Goal: Information Seeking & Learning: Compare options

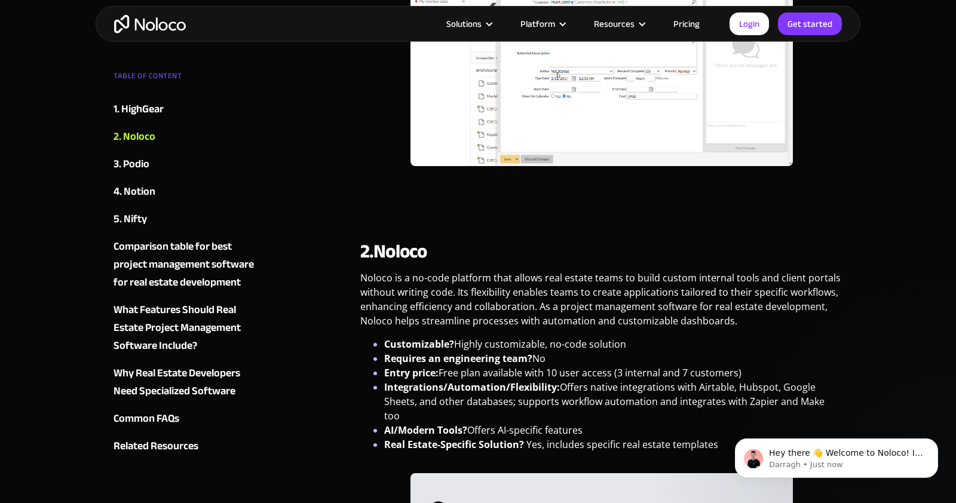
scroll to position [882, 0]
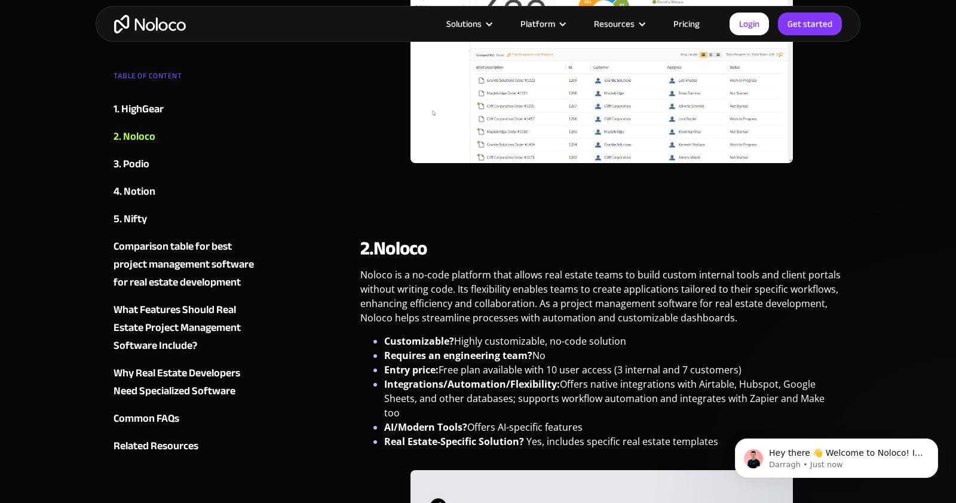
click at [159, 246] on div "Comparison table for best project management software for real estate developme…" at bounding box center [186, 265] width 145 height 54
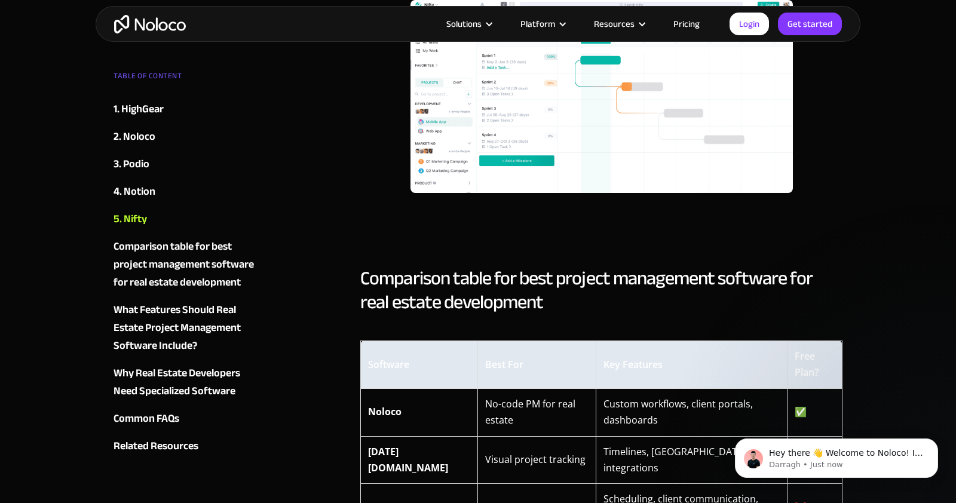
scroll to position [2973, 0]
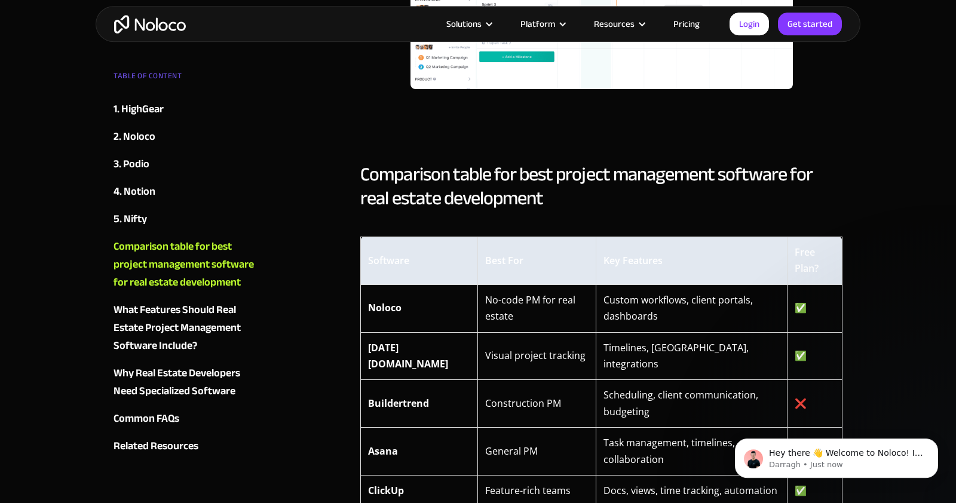
click at [384, 444] on strong "Asana" at bounding box center [383, 450] width 30 height 13
click at [395, 444] on strong "Asana" at bounding box center [383, 450] width 30 height 13
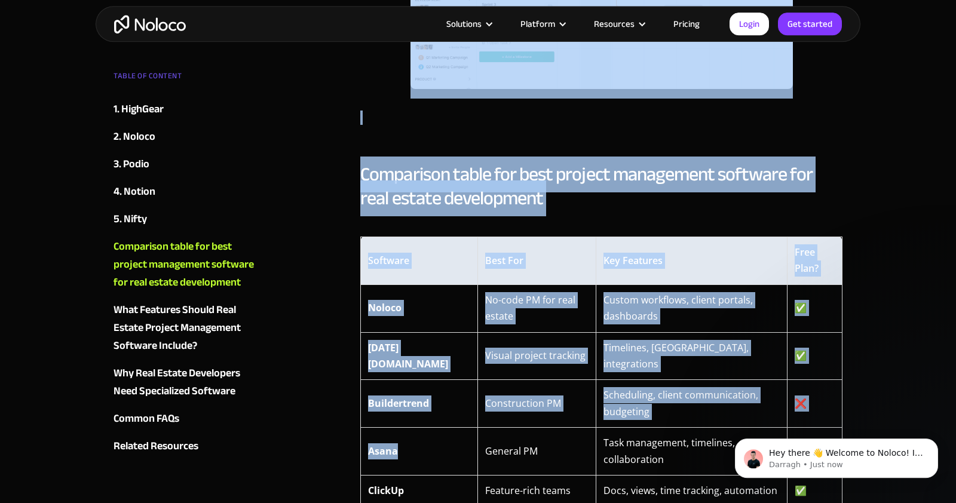
drag, startPoint x: 395, startPoint y: 263, endPoint x: 350, endPoint y: 261, distance: 44.8
click at [350, 261] on div "TABLE OF CONTENT 1. HighGear 2. Noloco 3. Podio 4. Notion 5. Nifty Comparison t…" at bounding box center [478, 139] width 741 height 5704
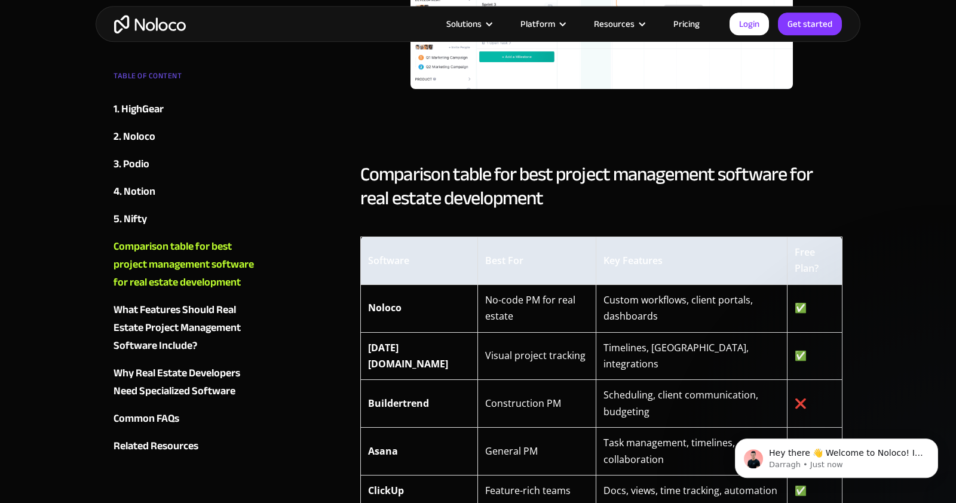
click at [406, 428] on td "Asana" at bounding box center [419, 452] width 117 height 48
drag, startPoint x: 406, startPoint y: 263, endPoint x: 365, endPoint y: 259, distance: 40.8
click at [365, 428] on td "Asana" at bounding box center [419, 452] width 117 height 48
copy strong "Asana"
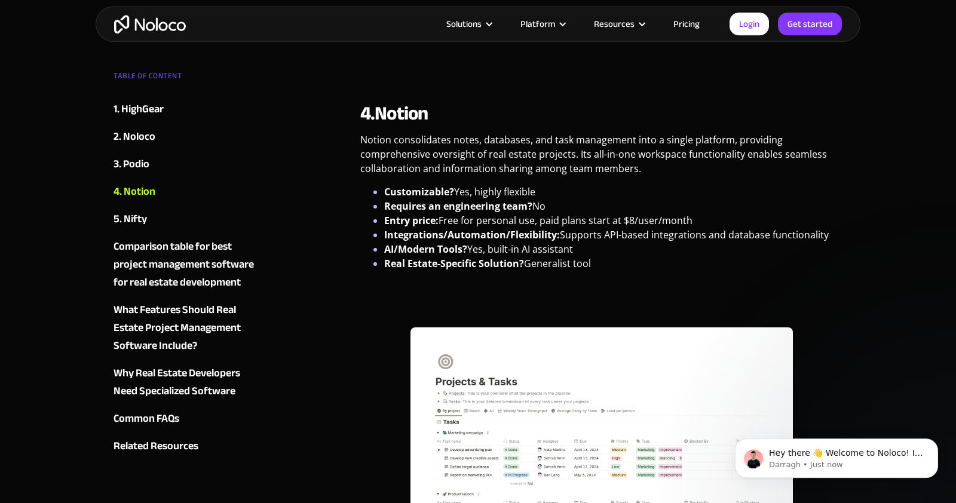
scroll to position [2173, 0]
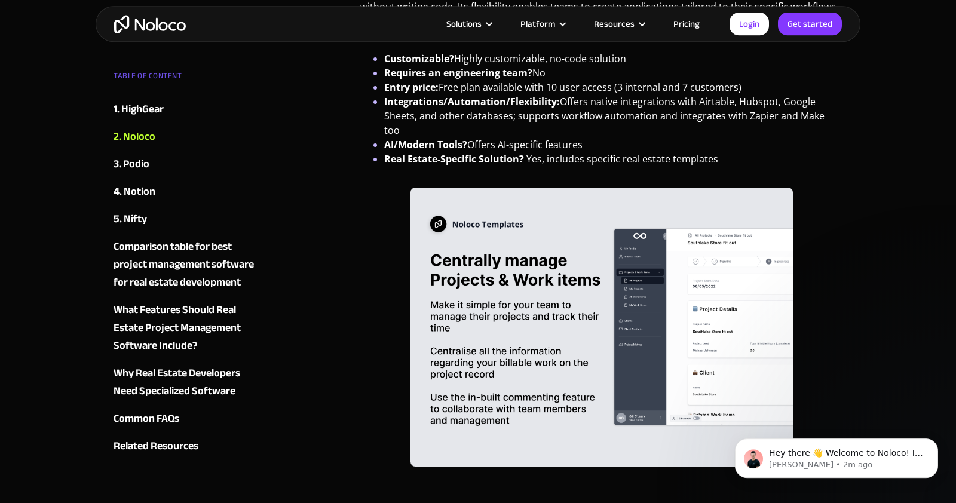
scroll to position [1069, 0]
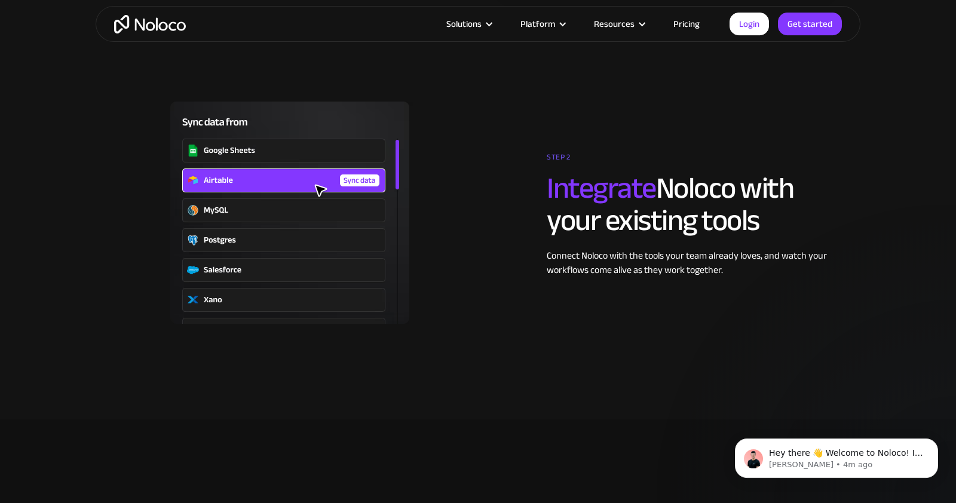
scroll to position [1860, 0]
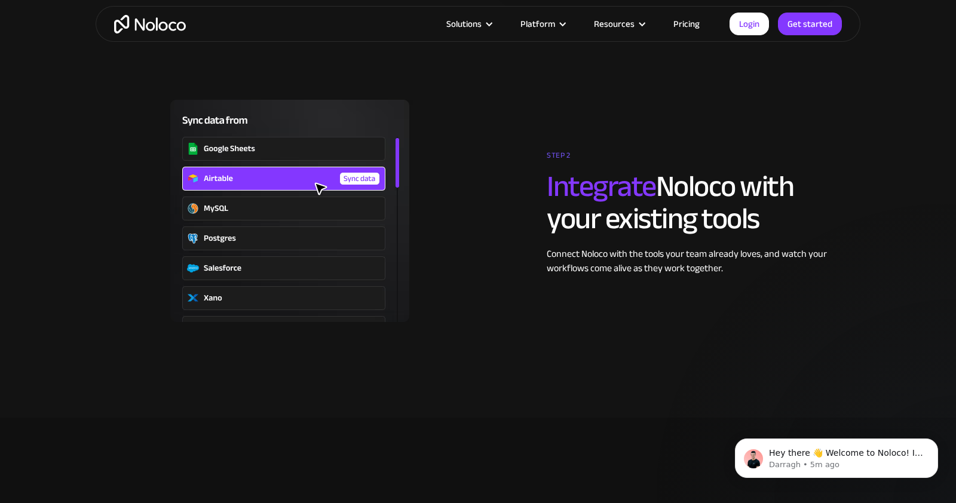
click at [396, 219] on img at bounding box center [290, 211] width 364 height 222
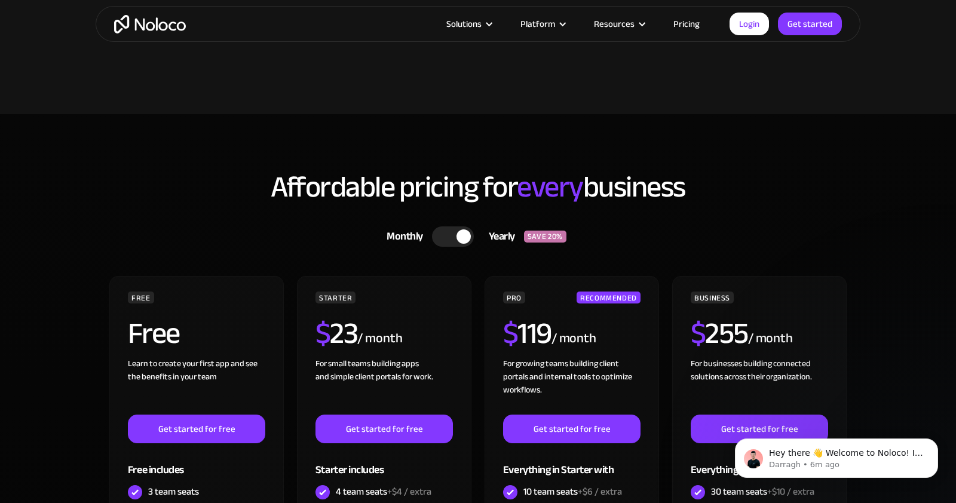
scroll to position [3065, 0]
